Goal: Information Seeking & Learning: Check status

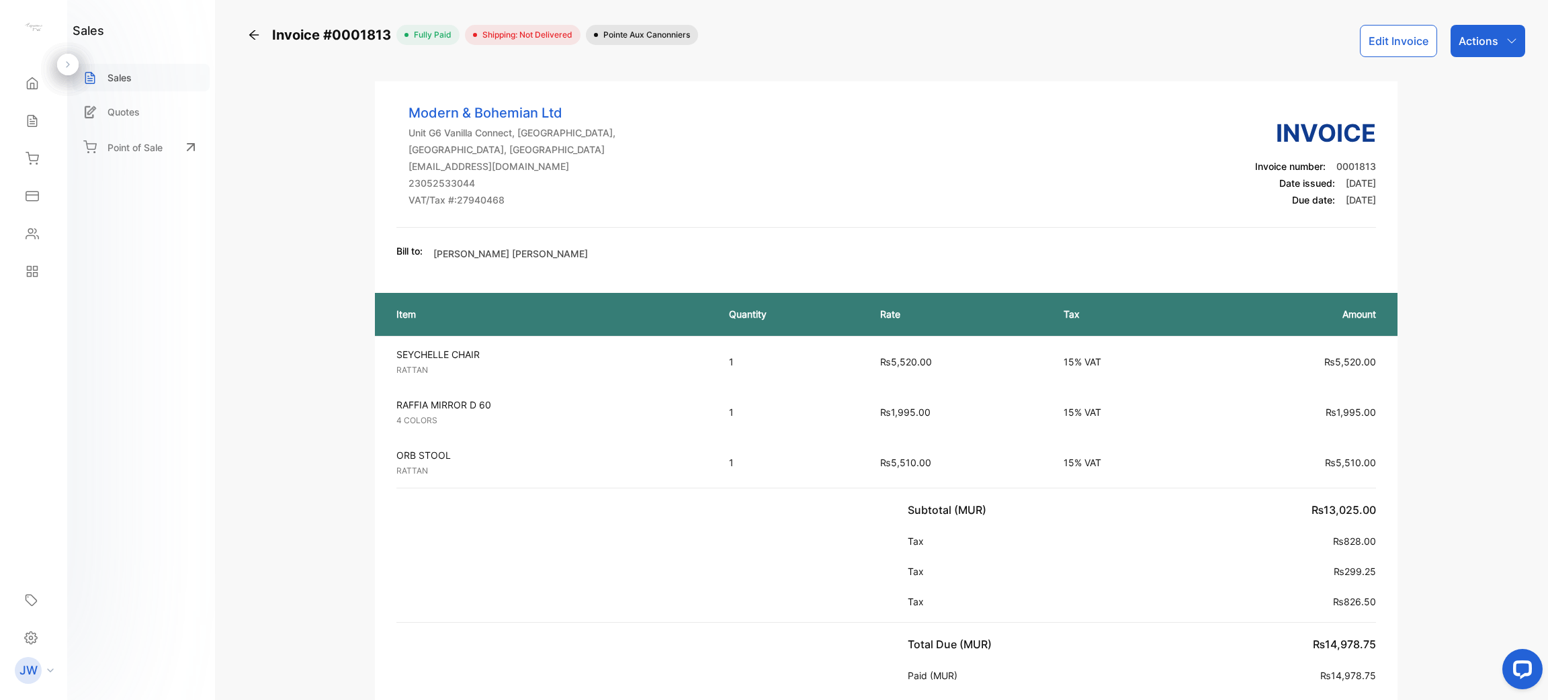
click at [170, 75] on div "Sales" at bounding box center [141, 78] width 137 height 28
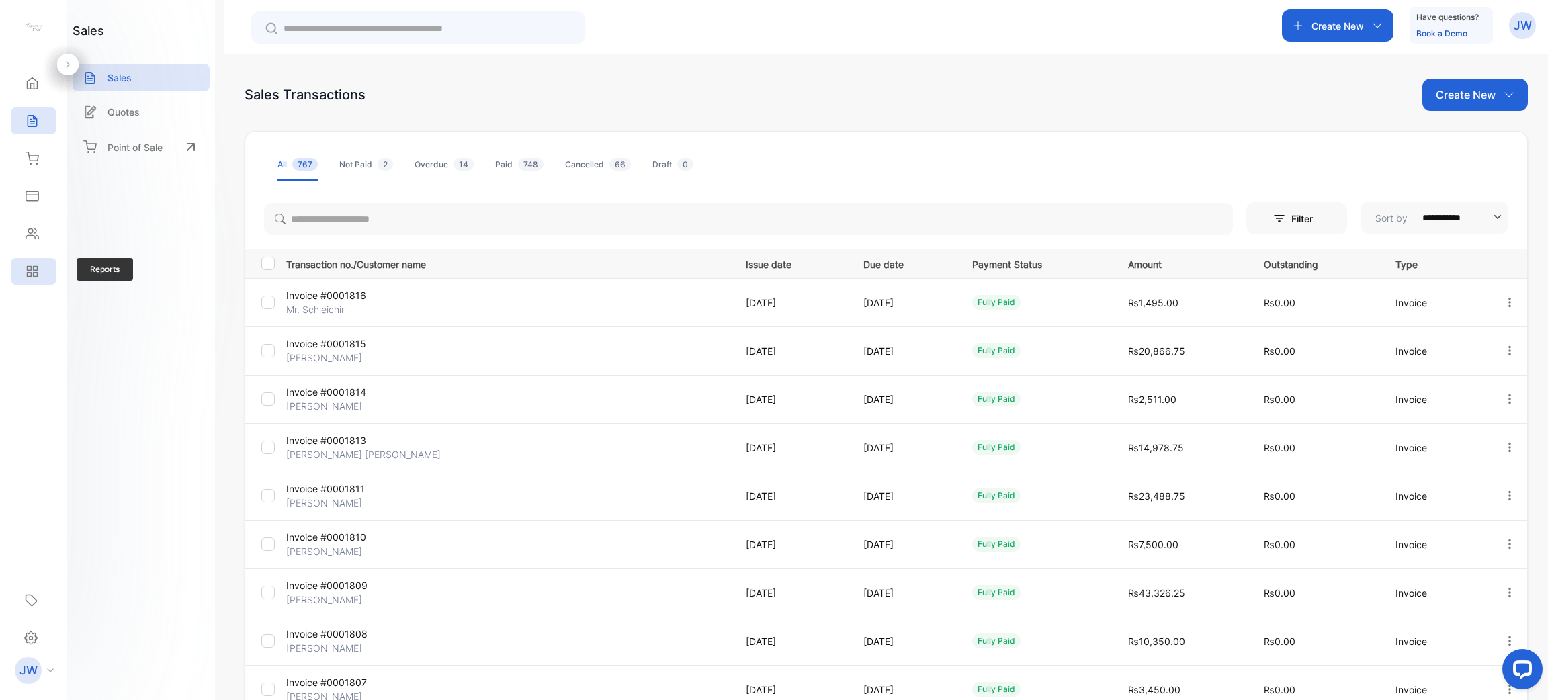
click at [25, 281] on div "Reports" at bounding box center [34, 271] width 46 height 27
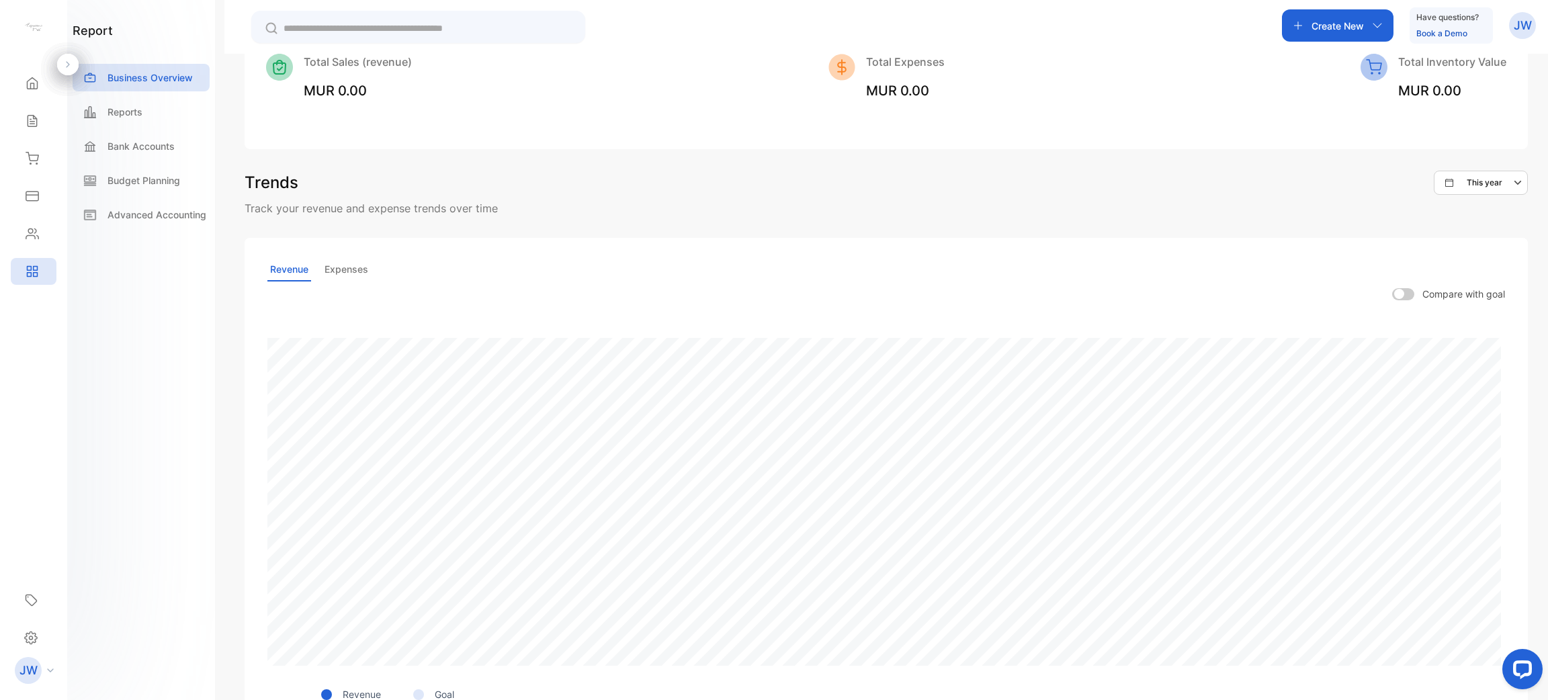
scroll to position [225, 0]
click at [138, 110] on p "Reports" at bounding box center [124, 112] width 35 height 14
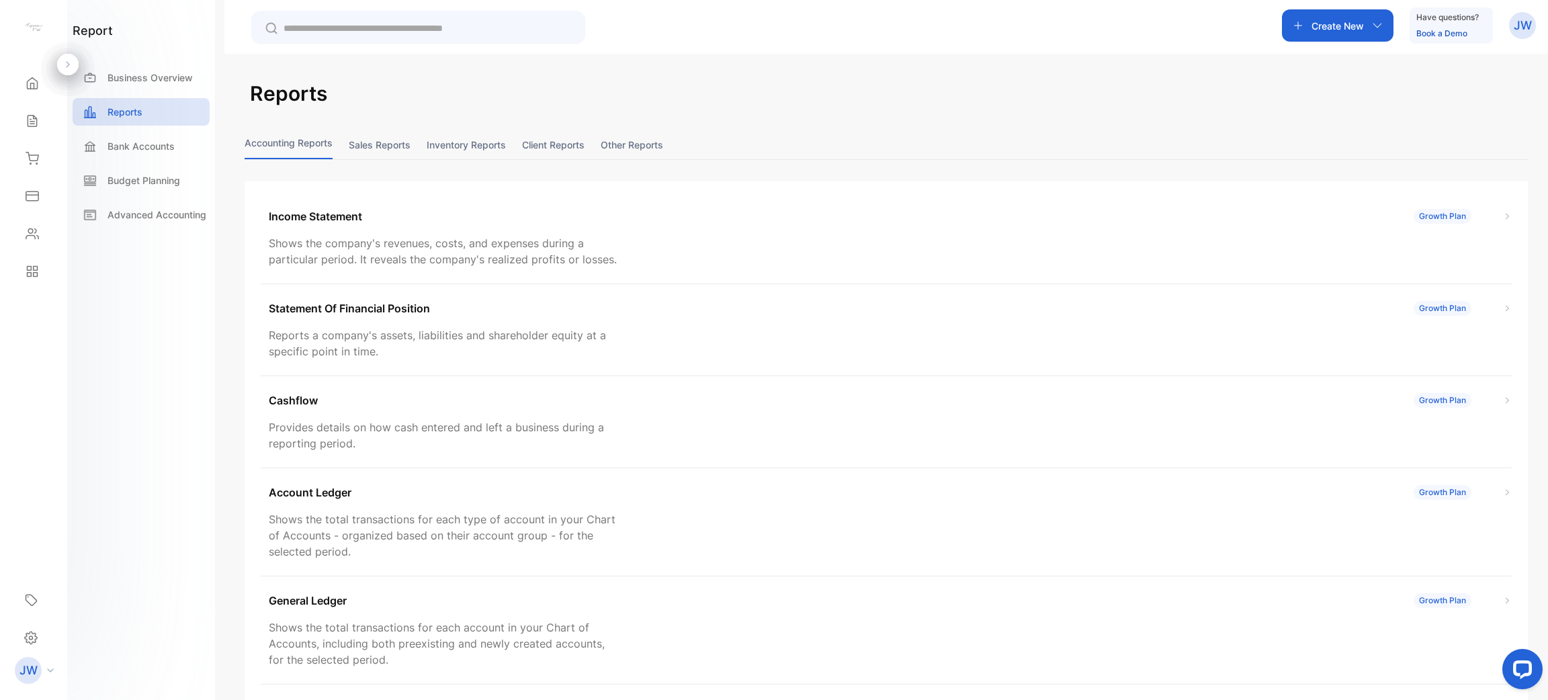
click at [364, 132] on button "Sales reports" at bounding box center [380, 144] width 62 height 29
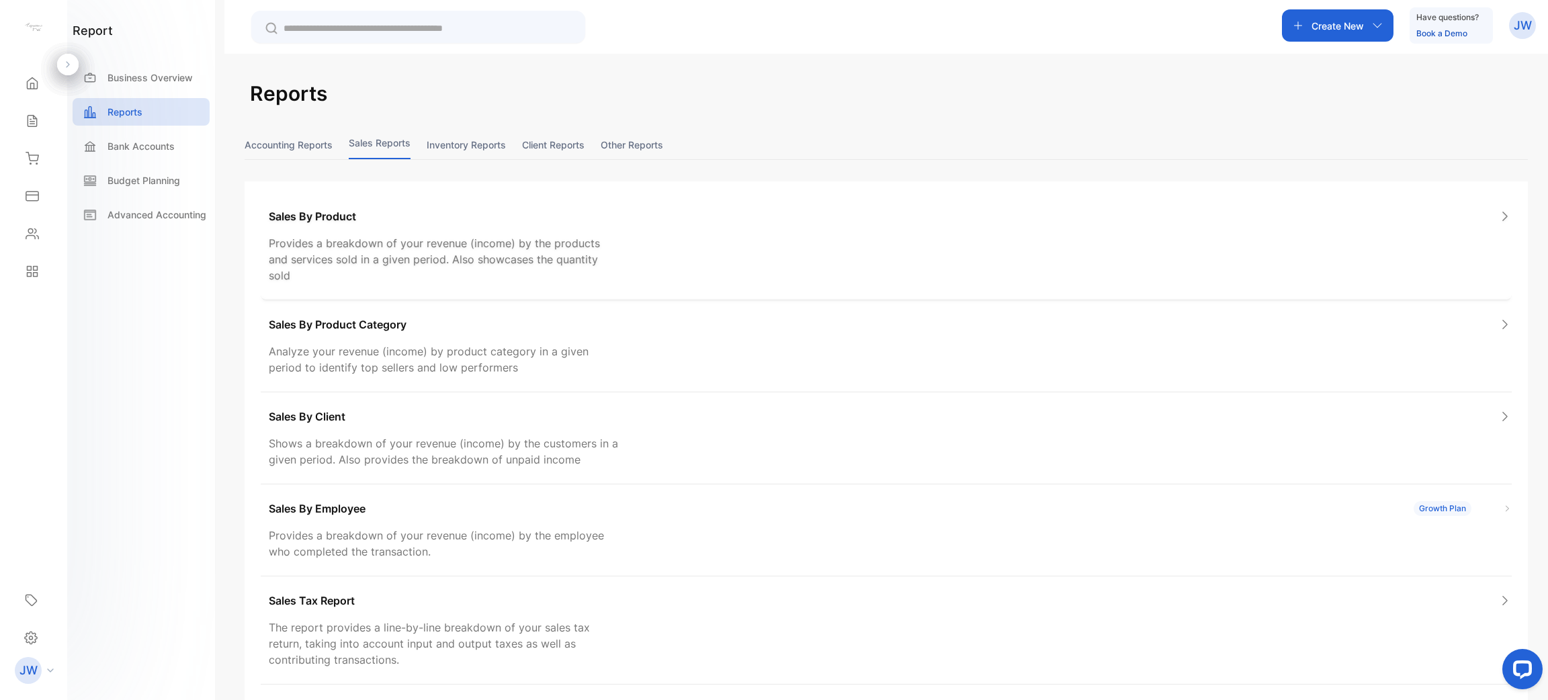
click at [421, 217] on div "Sales By Product" at bounding box center [890, 216] width 1243 height 16
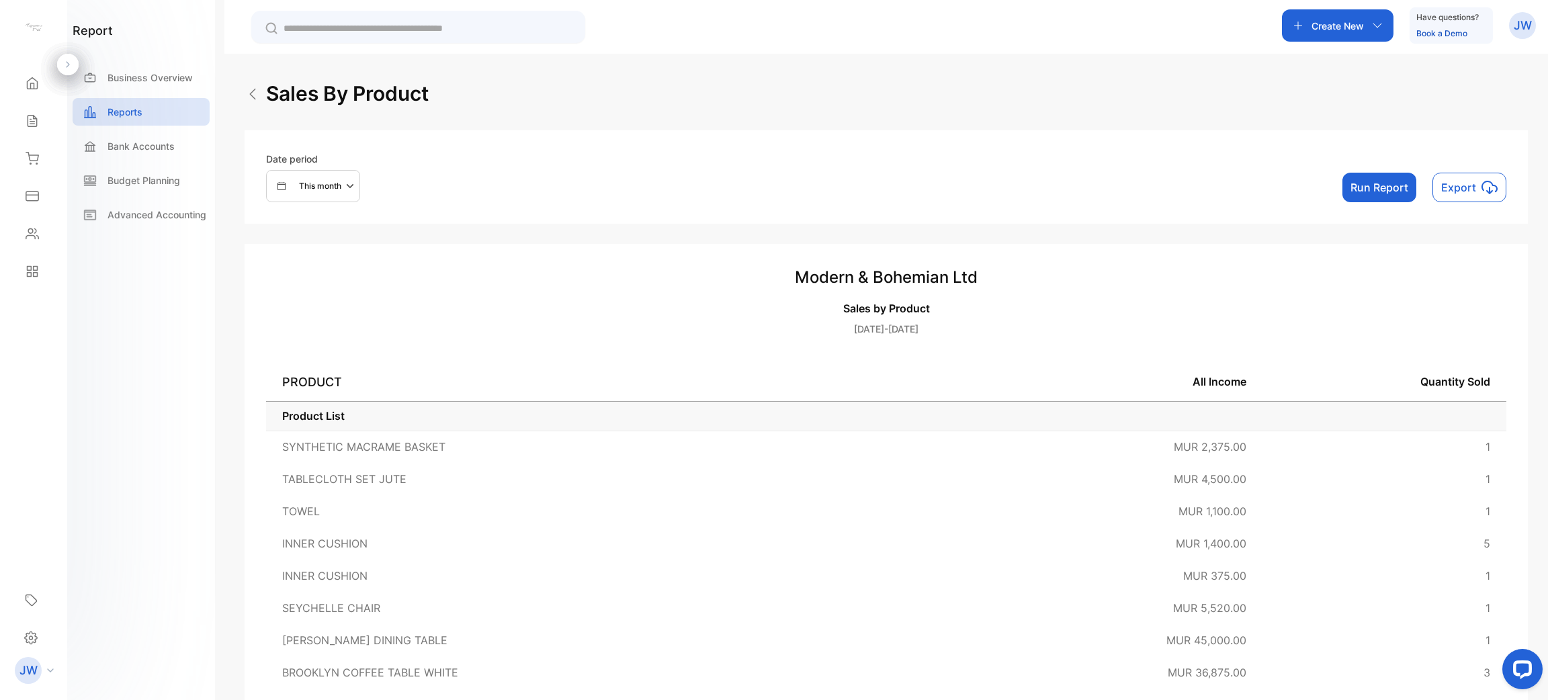
click at [326, 185] on p "This month" at bounding box center [320, 186] width 42 height 12
click at [294, 254] on p "This month" at bounding box center [313, 258] width 42 height 12
click at [997, 183] on button "Run Report" at bounding box center [1379, 188] width 74 height 30
click at [158, 116] on div "Reports" at bounding box center [141, 112] width 137 height 28
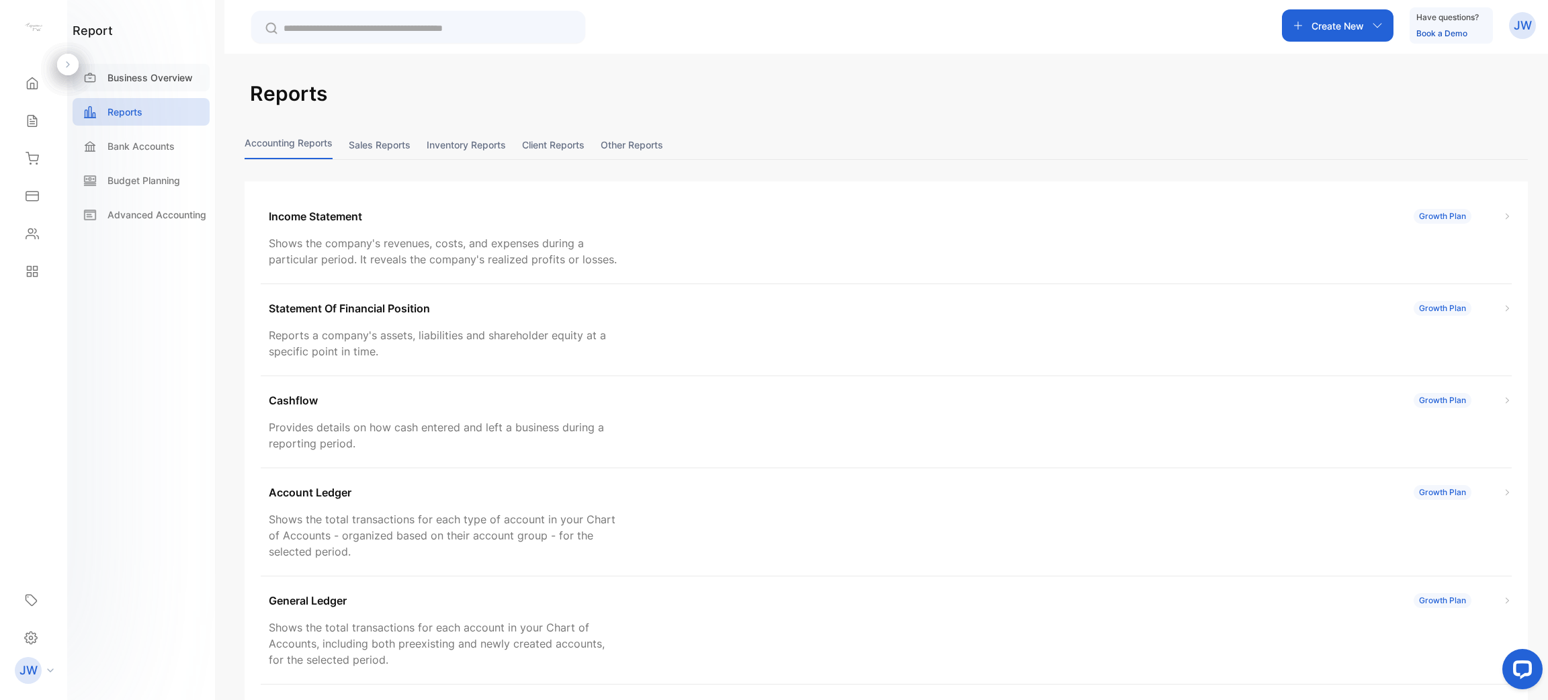
click at [152, 83] on p "Business Overview" at bounding box center [149, 78] width 85 height 14
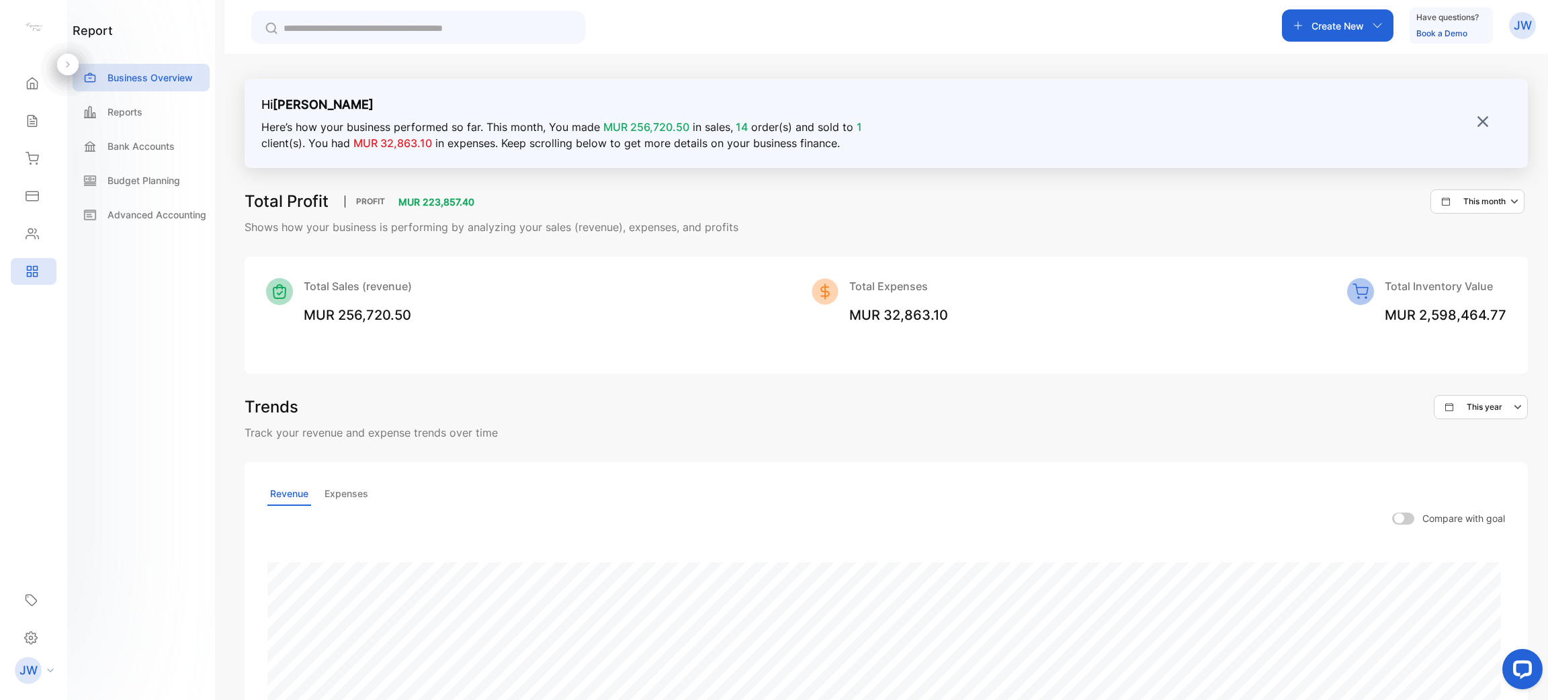
click at [997, 200] on p "This month" at bounding box center [1484, 201] width 42 height 12
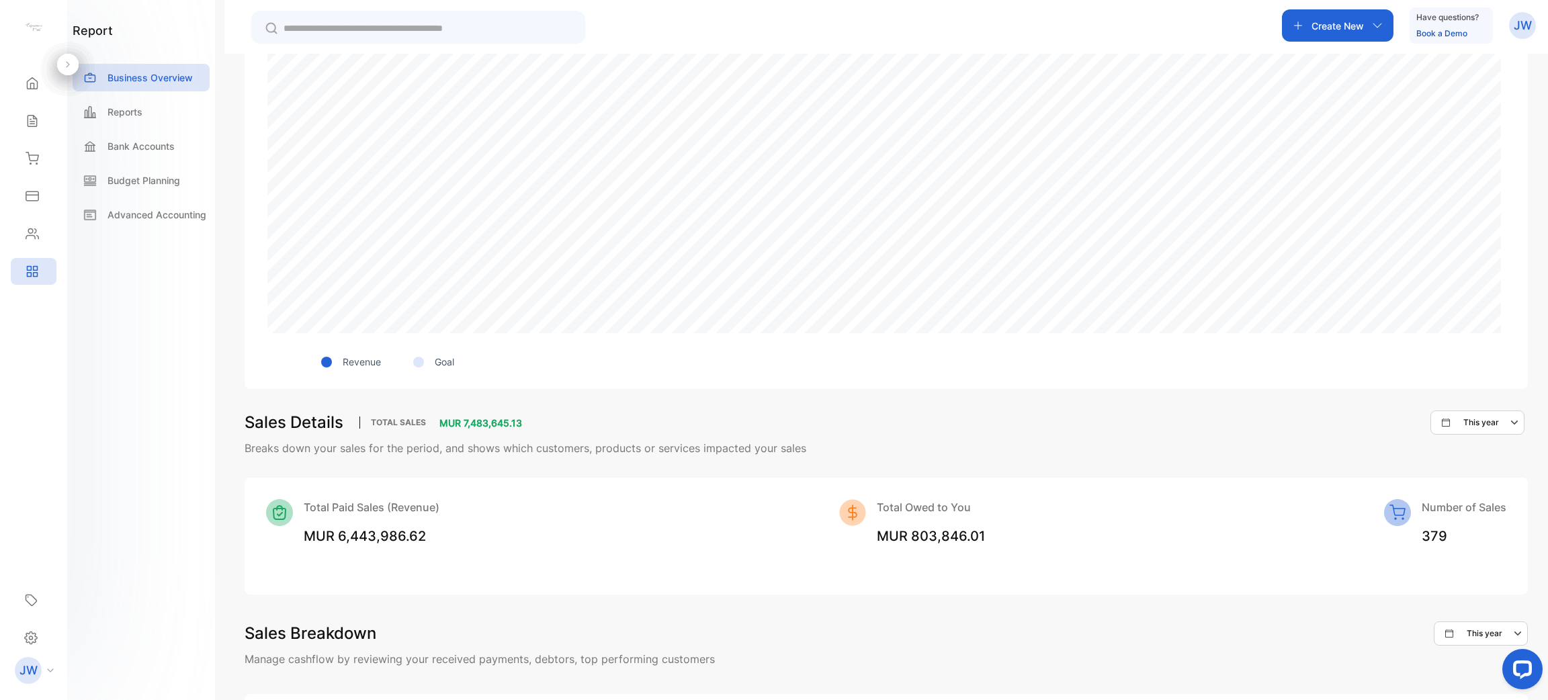
scroll to position [857, 0]
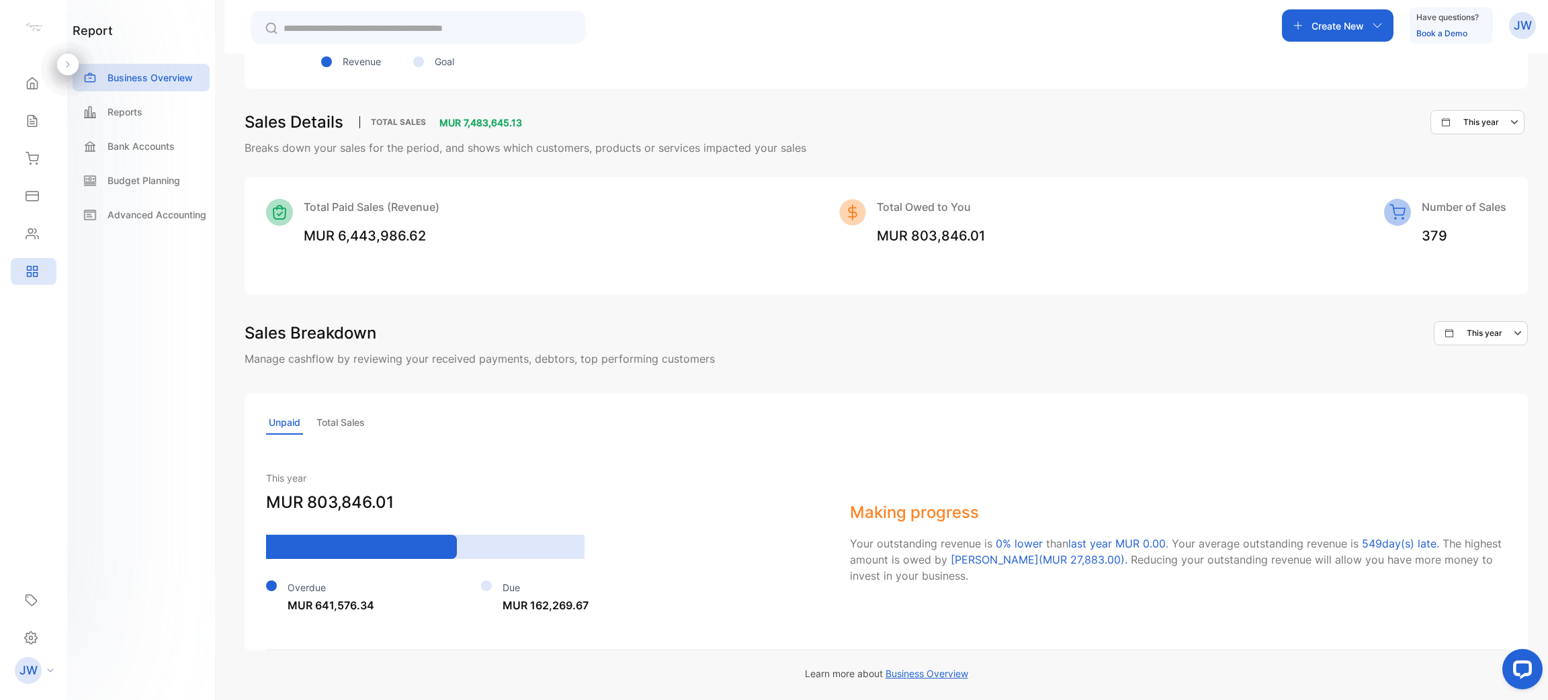
click at [353, 415] on p "Total Sales" at bounding box center [341, 423] width 54 height 24
click at [283, 420] on p "Unpaid" at bounding box center [284, 423] width 37 height 24
click at [337, 413] on p "Total Sales" at bounding box center [341, 423] width 54 height 24
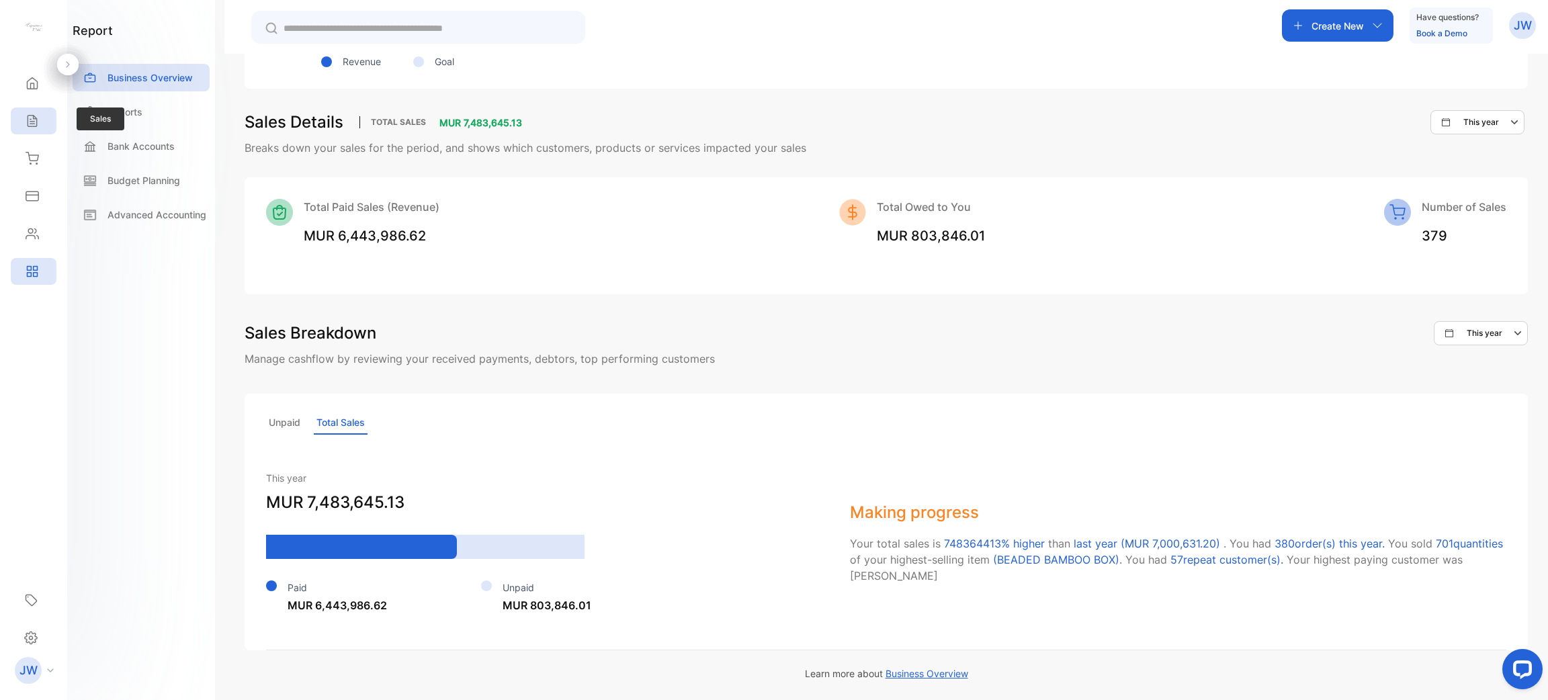
click at [38, 119] on icon at bounding box center [32, 120] width 13 height 13
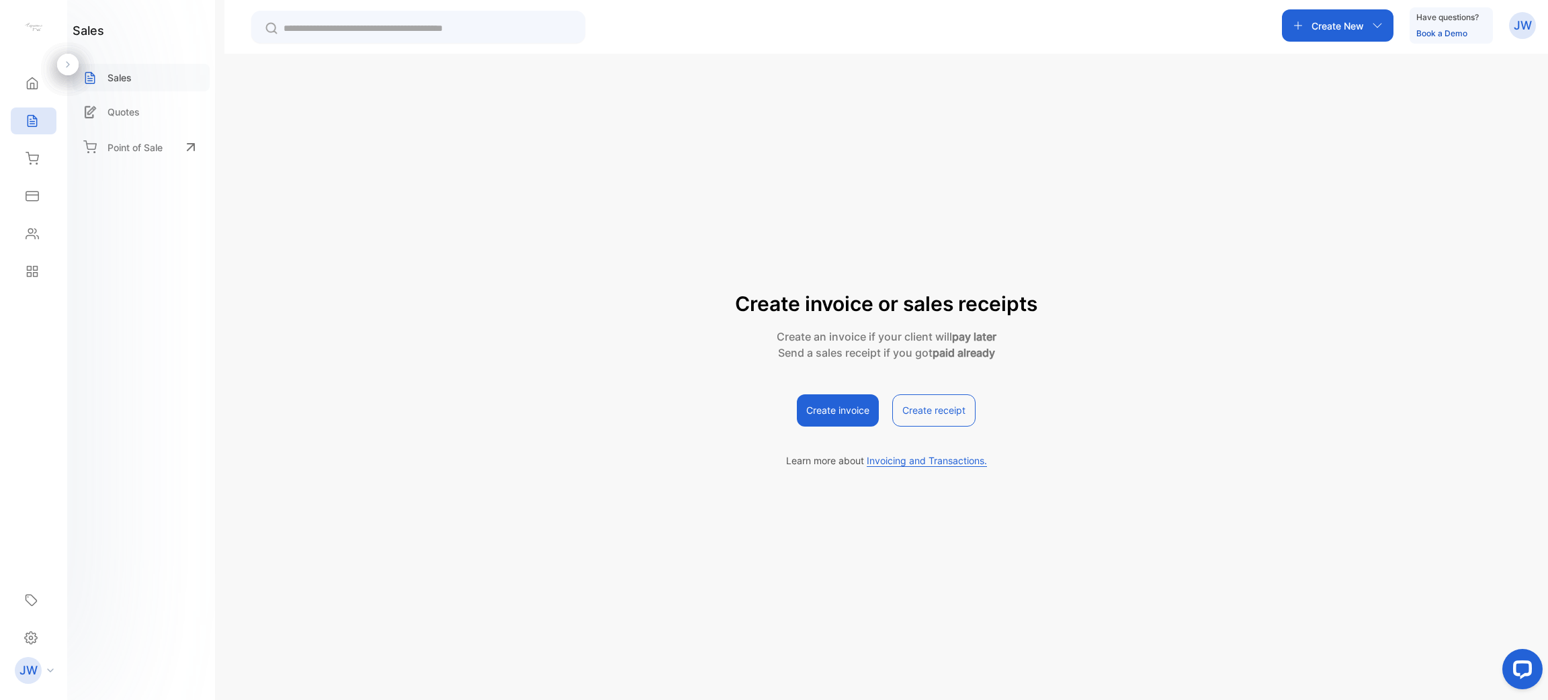
click at [126, 64] on div "Sales" at bounding box center [141, 78] width 137 height 28
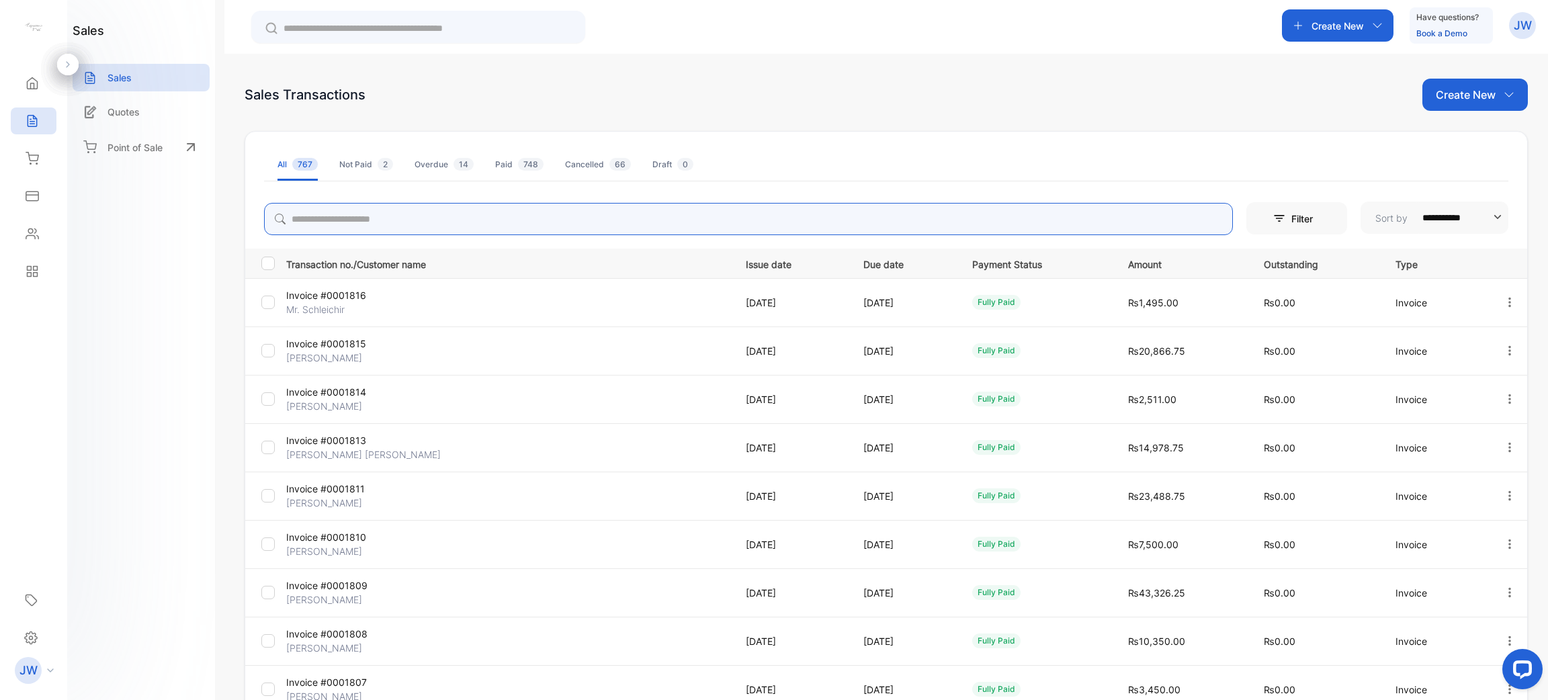
click at [322, 231] on input "search" at bounding box center [748, 219] width 969 height 32
type input "**********"
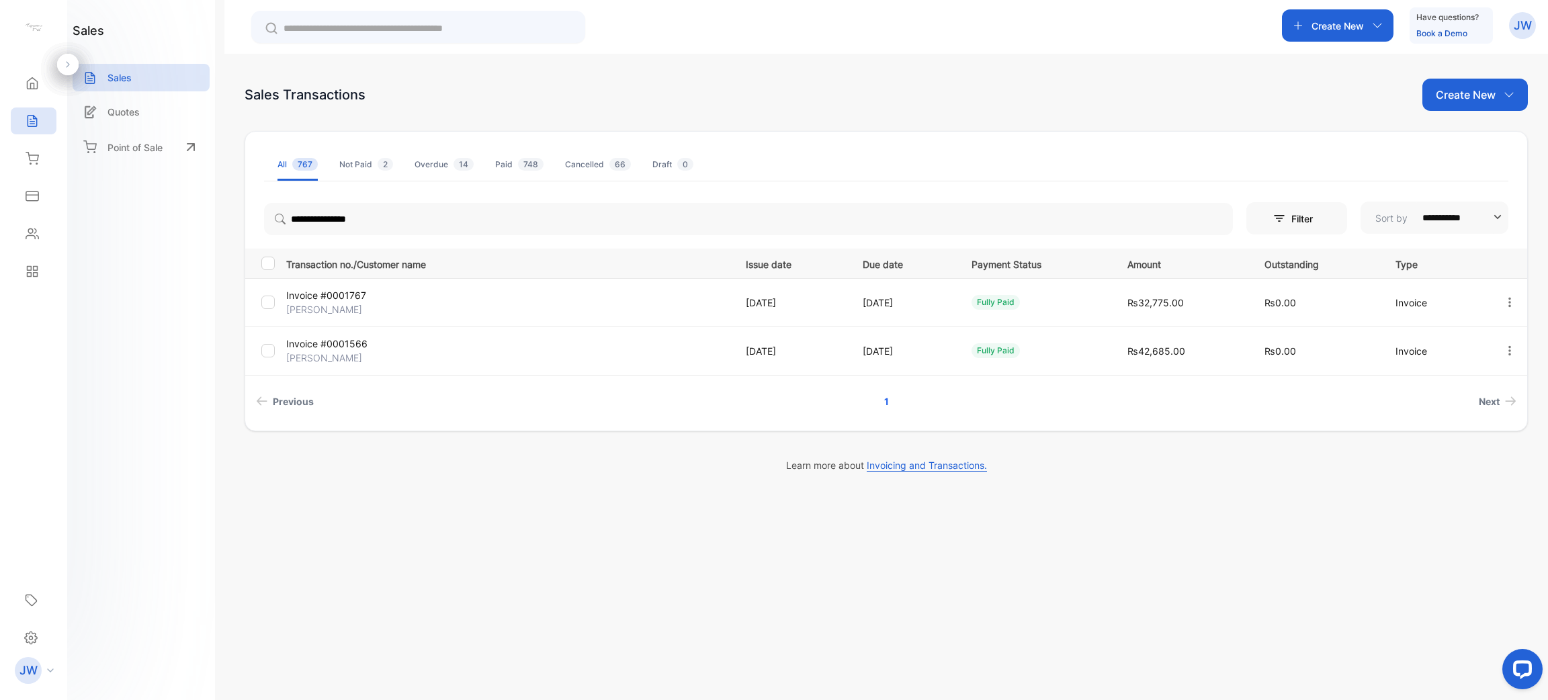
click at [347, 347] on p "Invoice #0001566" at bounding box center [360, 344] width 148 height 14
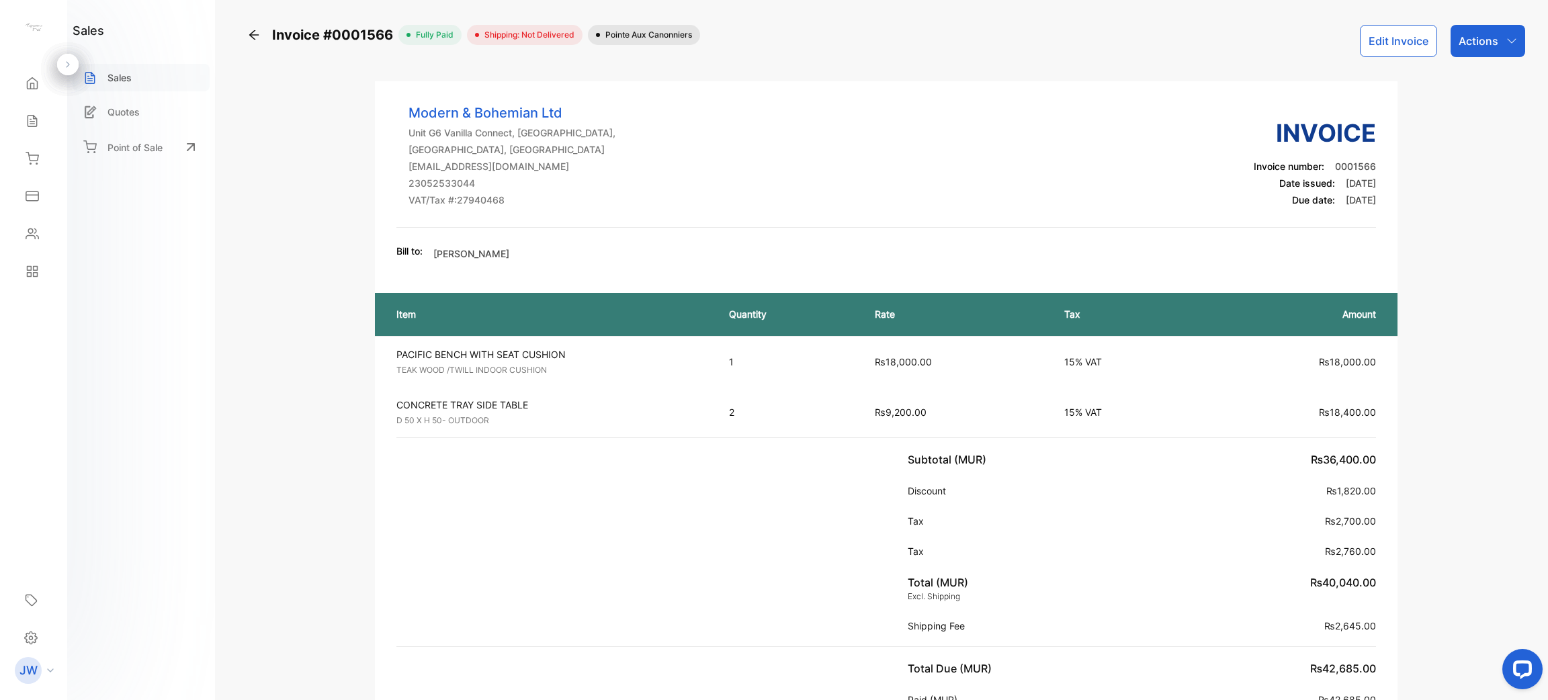
click at [144, 80] on div "Sales" at bounding box center [141, 78] width 137 height 28
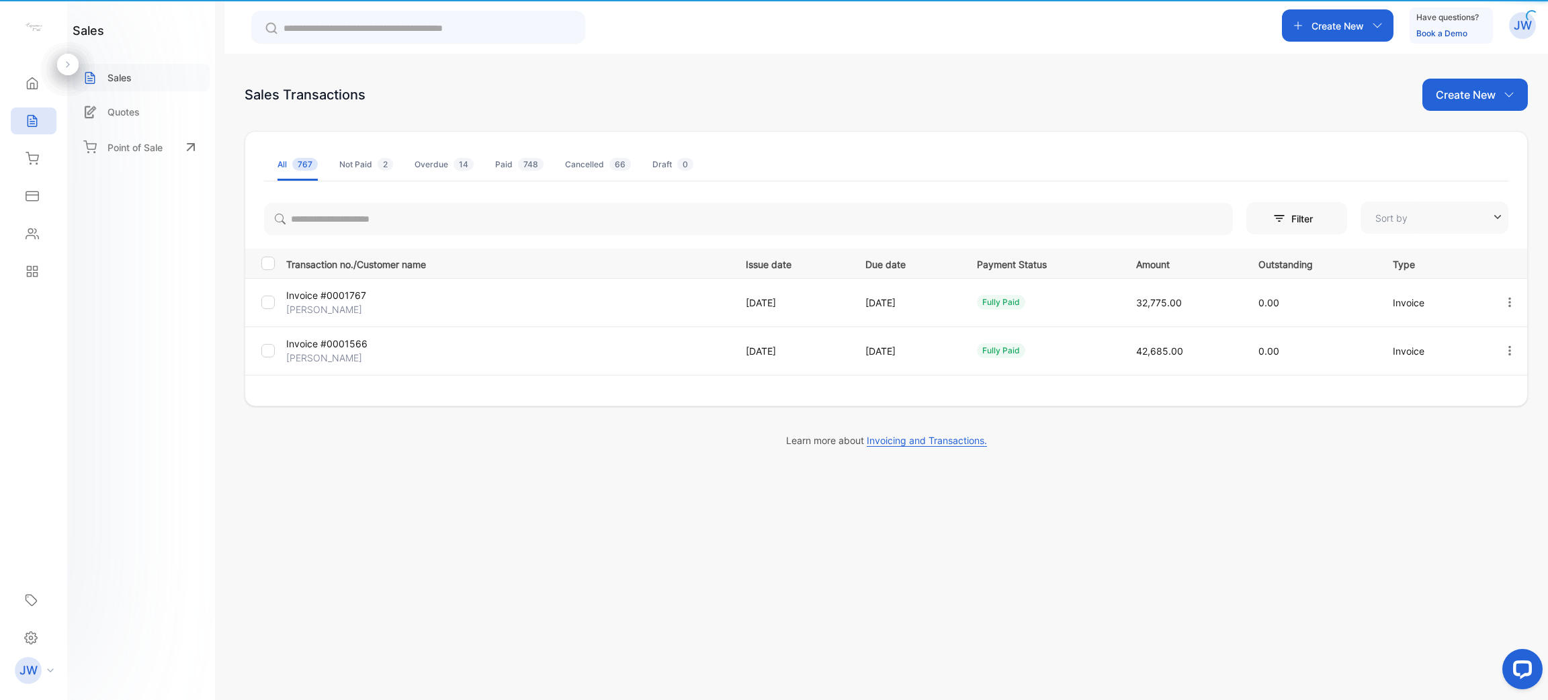
type input "**********"
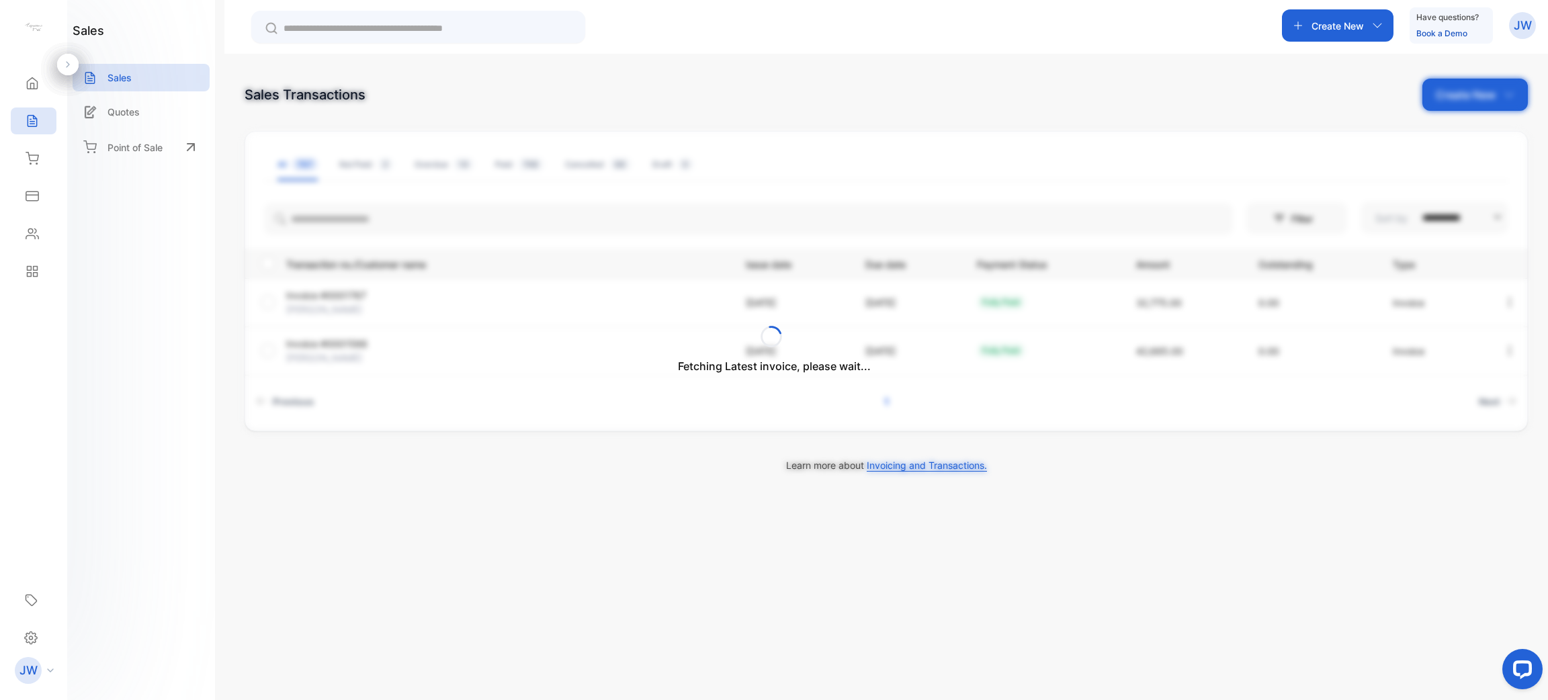
click at [356, 309] on div "Fetching Latest invoice, please wait..." at bounding box center [774, 350] width 1548 height 700
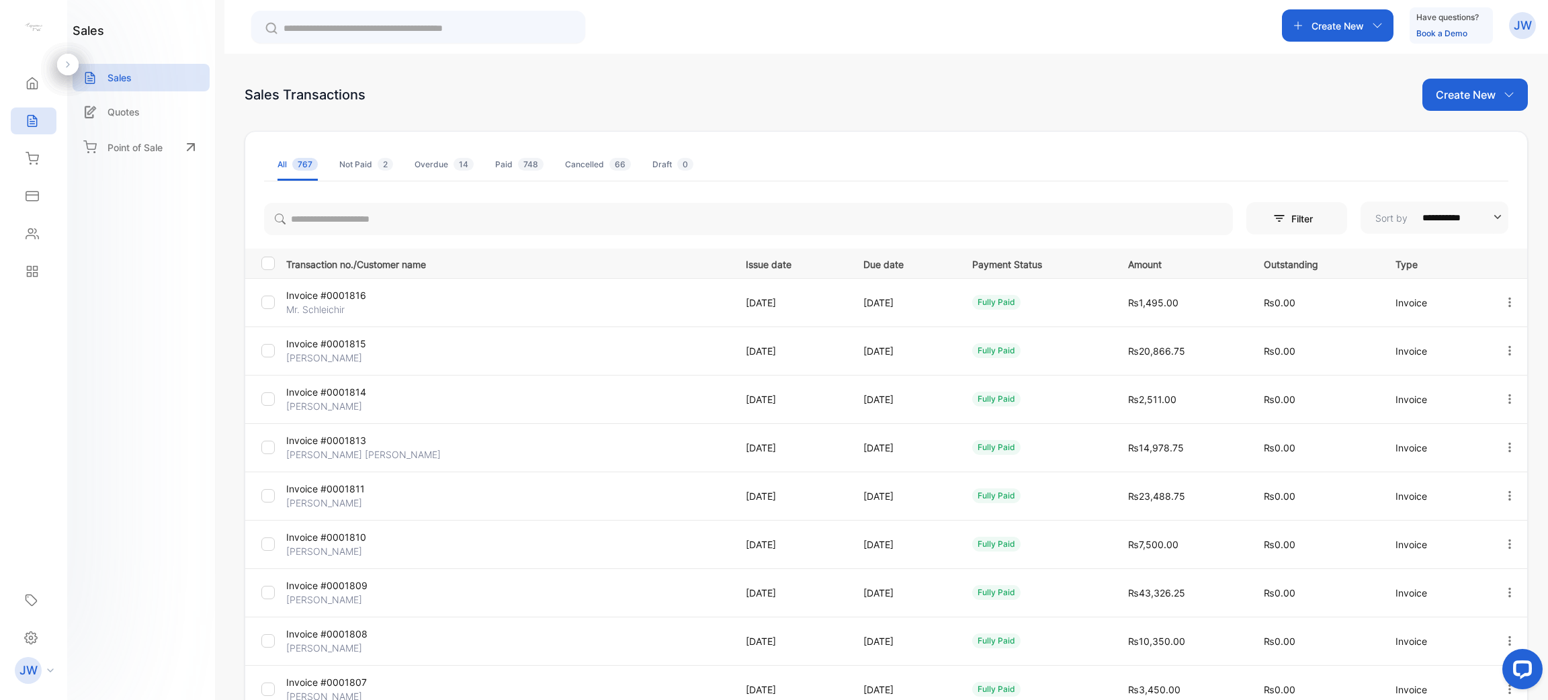
drag, startPoint x: 600, startPoint y: 196, endPoint x: 567, endPoint y: 229, distance: 46.5
click at [567, 229] on div "**********" at bounding box center [886, 474] width 1283 height 687
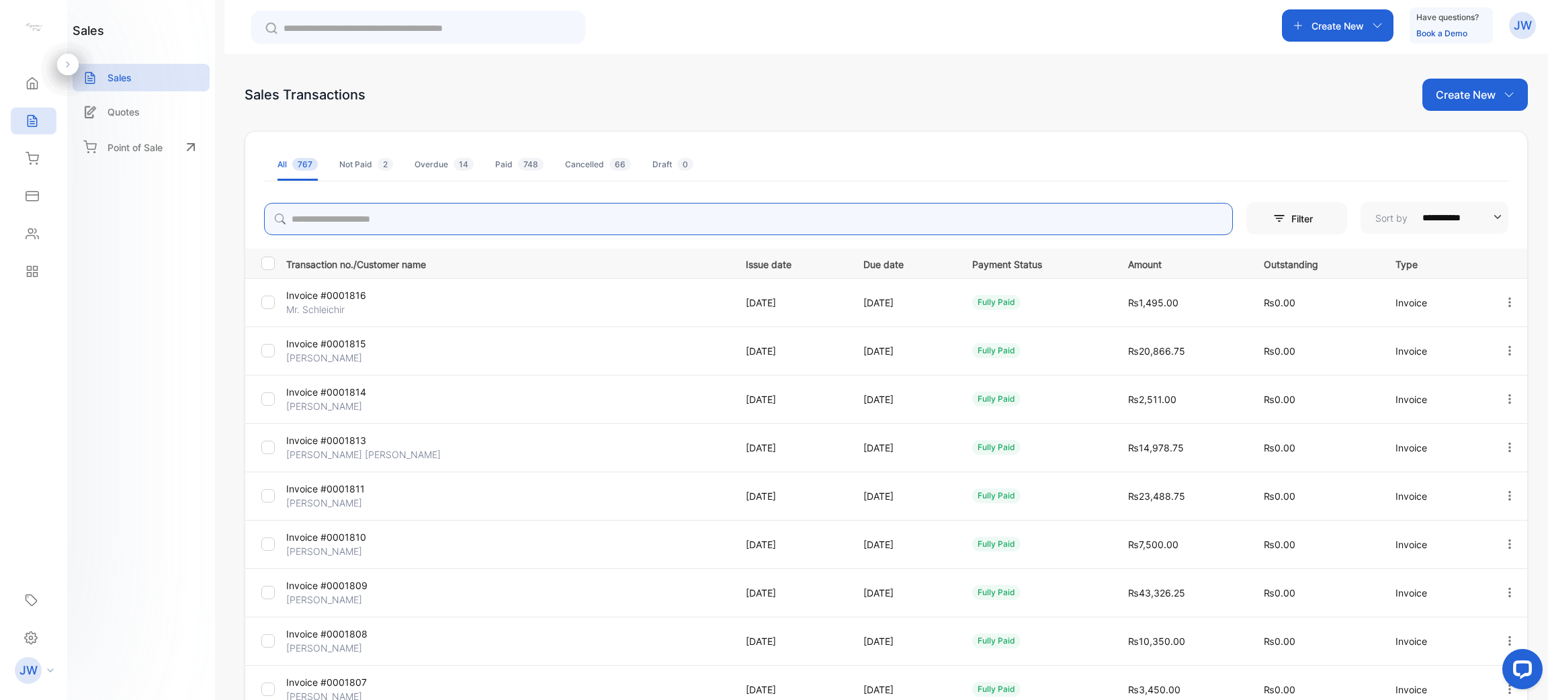
click at [567, 229] on input "search" at bounding box center [748, 219] width 969 height 32
type input "**********"
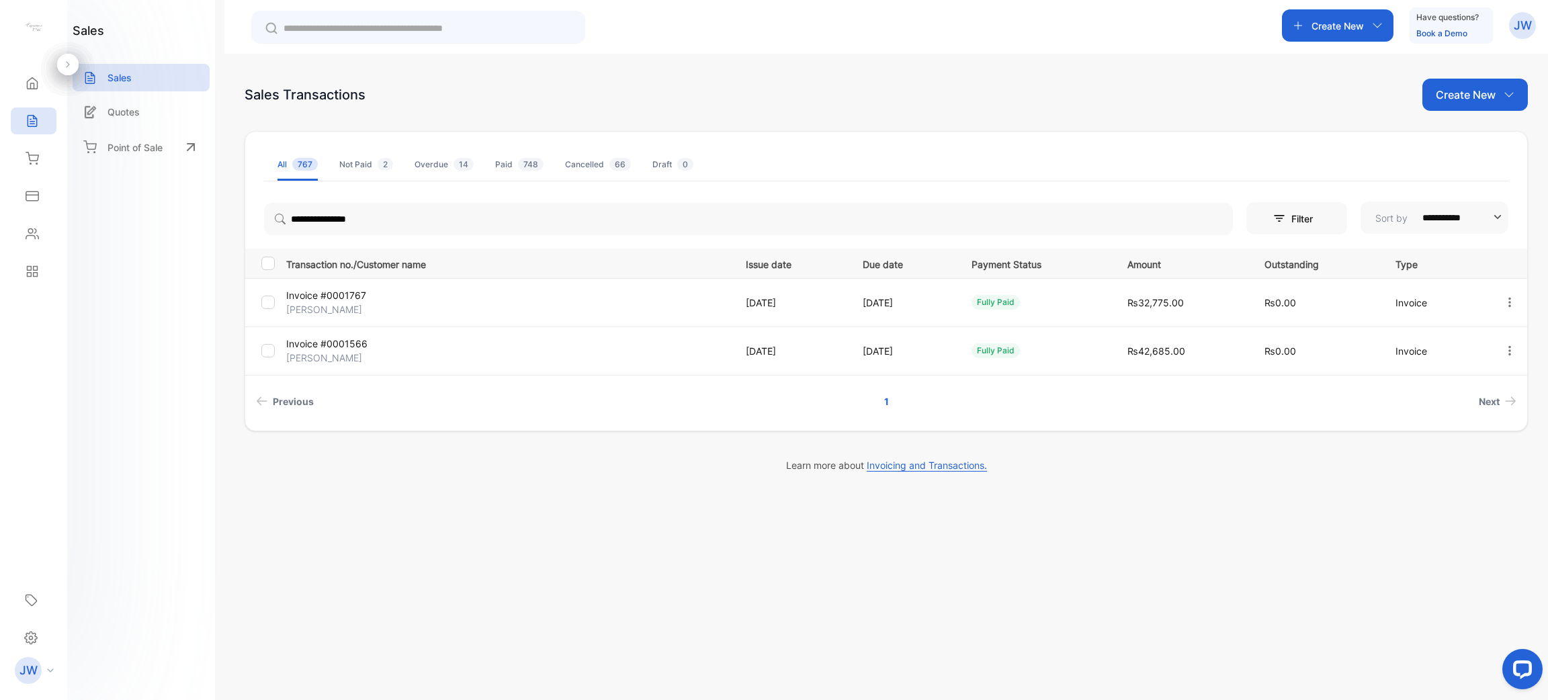
click at [342, 306] on p "[PERSON_NAME]" at bounding box center [360, 309] width 148 height 14
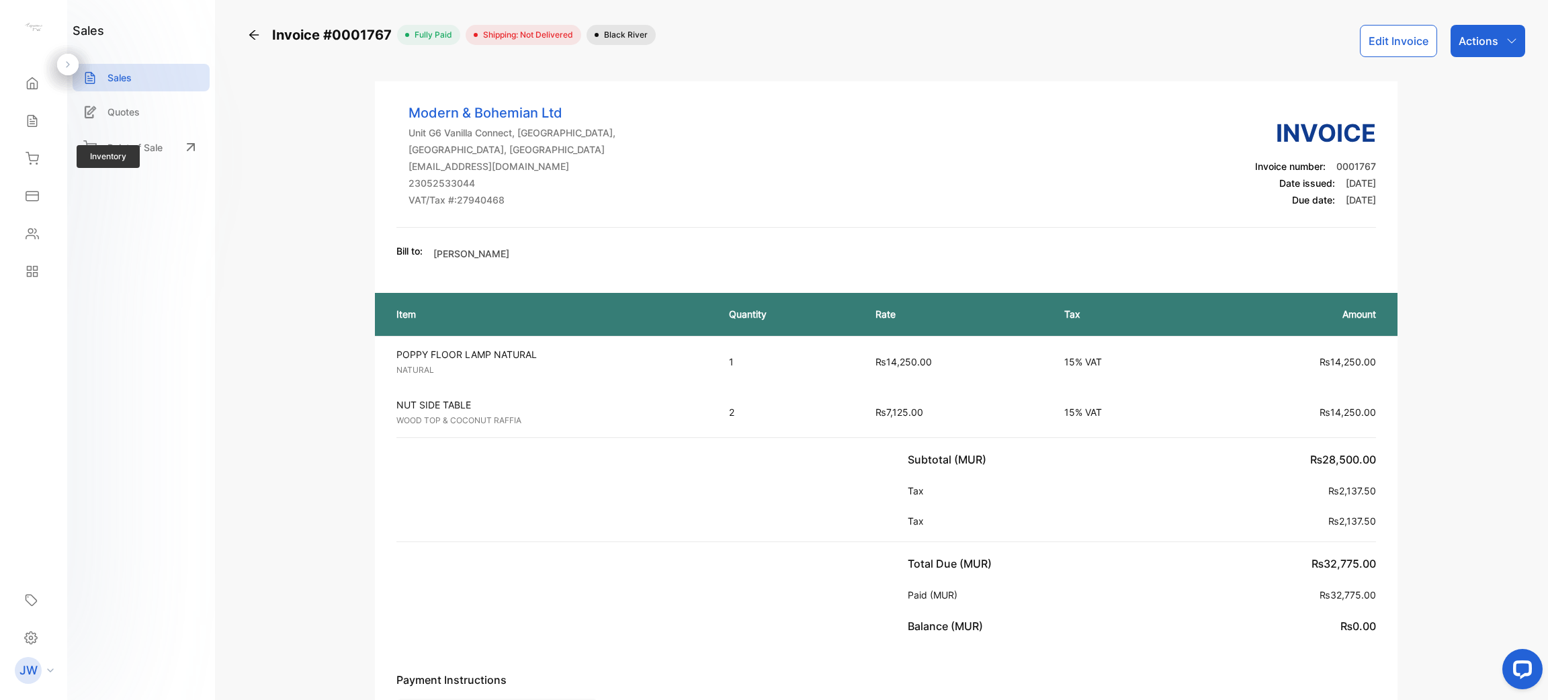
click at [29, 173] on div "Inventory Inventory" at bounding box center [34, 159] width 46 height 38
